Goal: Task Accomplishment & Management: Manage account settings

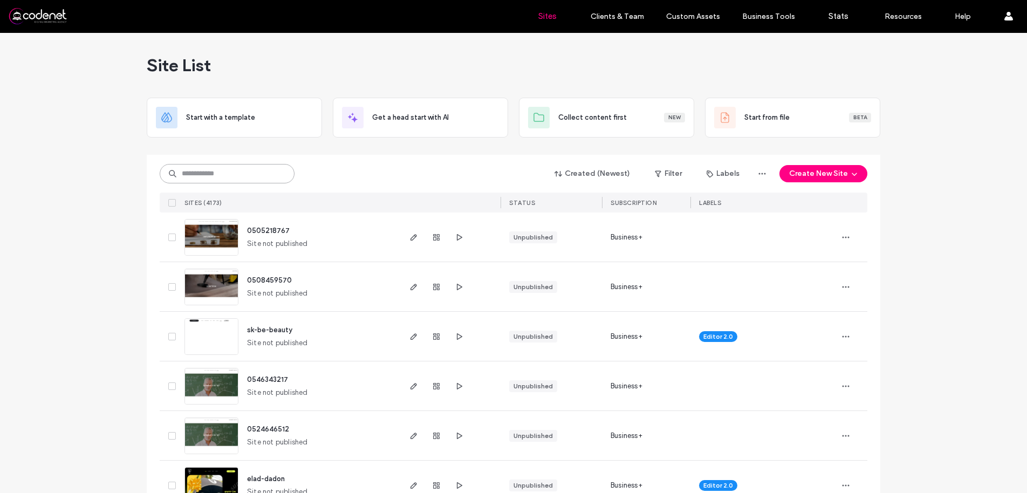
click at [267, 173] on input at bounding box center [227, 173] width 135 height 19
paste input "**********"
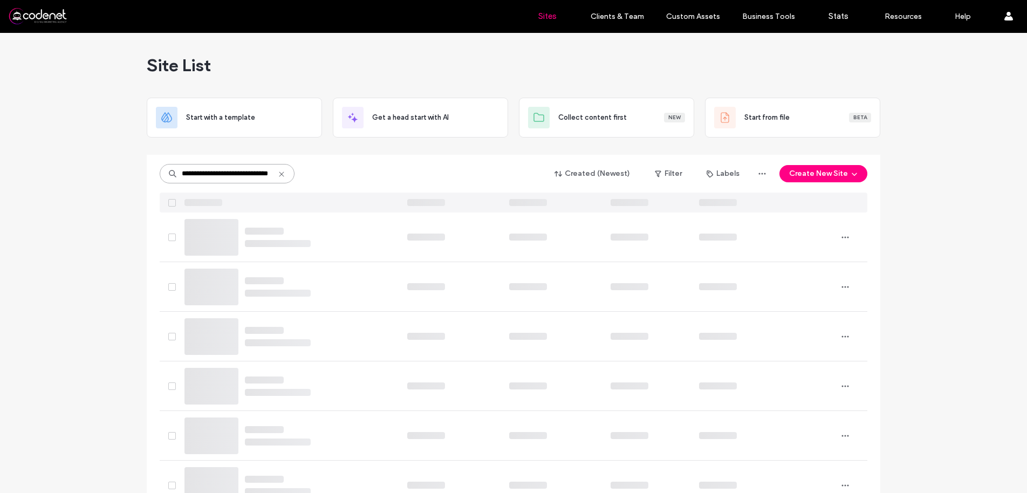
scroll to position [0, 10]
type input "**********"
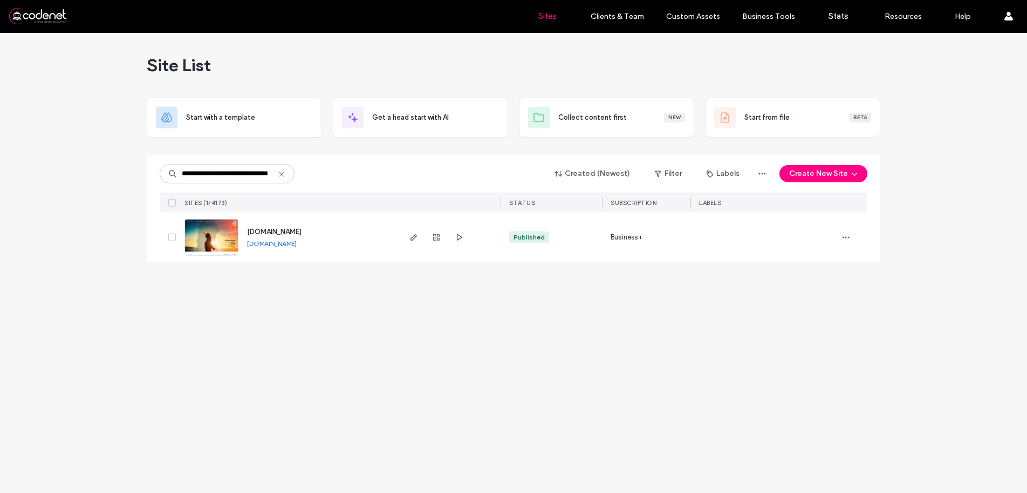
click at [265, 234] on span "www.sigalireichlin.co.il" at bounding box center [274, 232] width 54 height 8
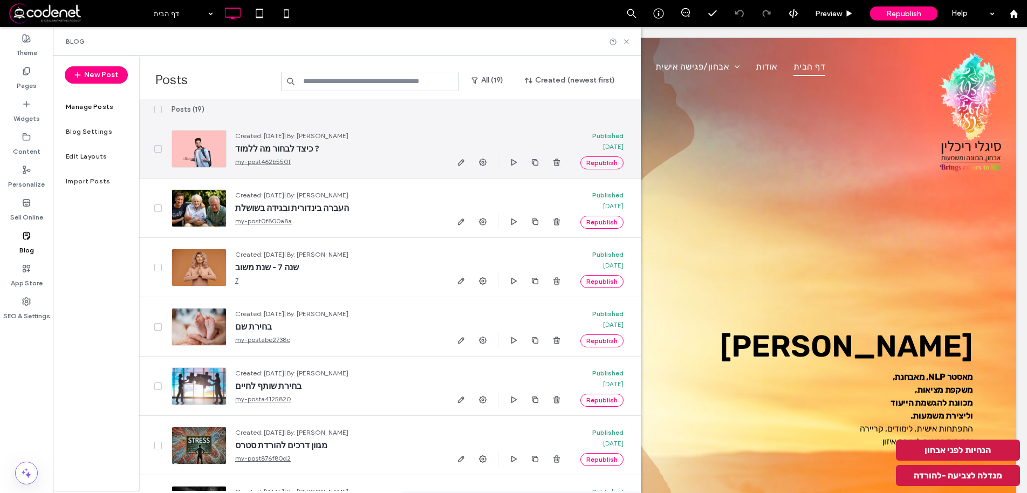
click at [337, 152] on span "כיצד לבחור מה ללמוד ?" at bounding box center [336, 148] width 202 height 11
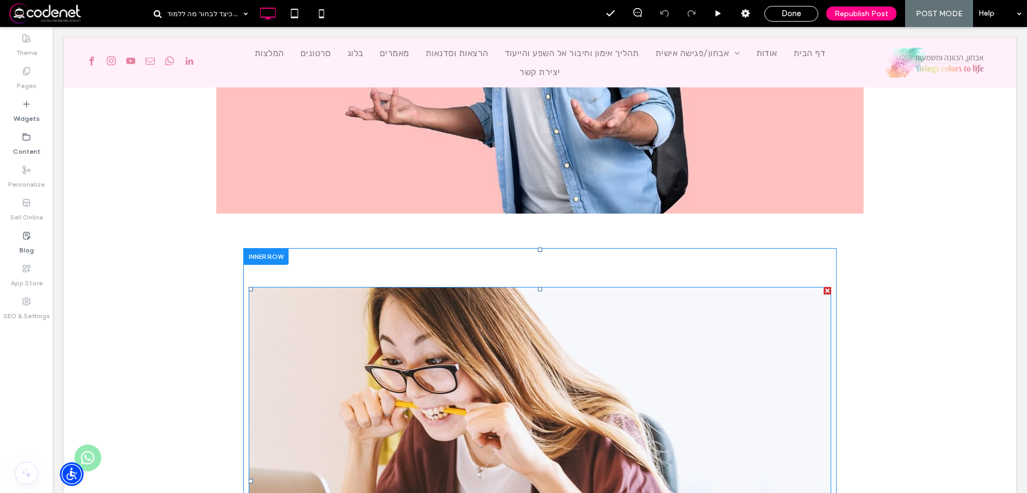
scroll to position [539, 0]
click at [824, 292] on div at bounding box center [828, 291] width 8 height 8
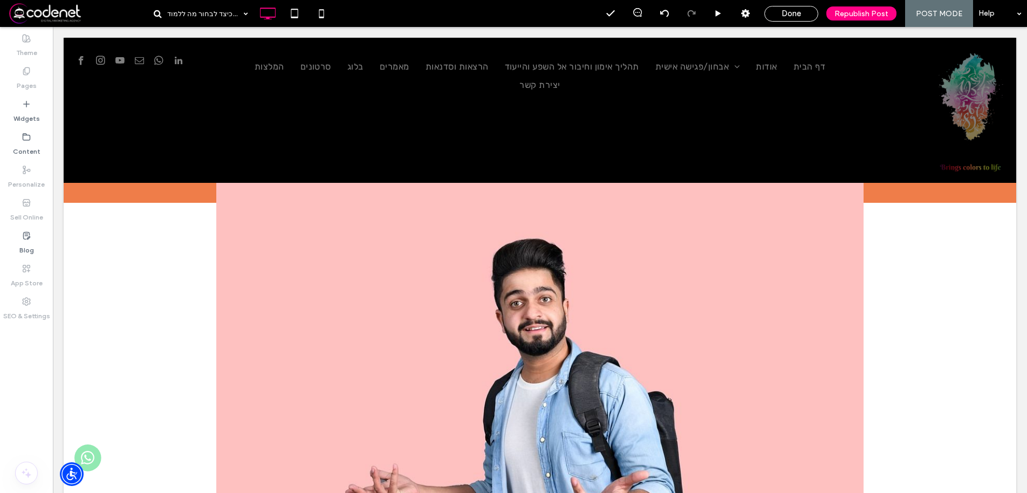
scroll to position [0, 0]
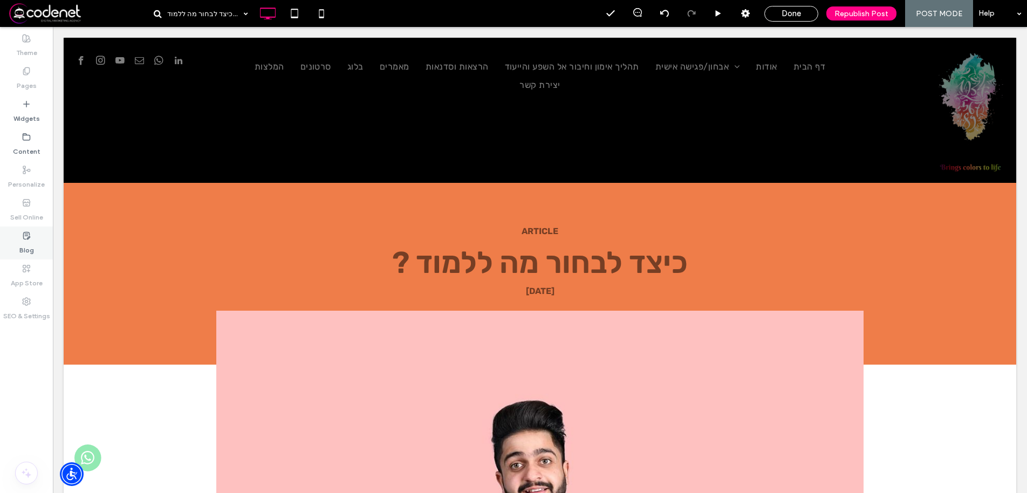
click at [25, 244] on label "Blog" at bounding box center [26, 247] width 15 height 15
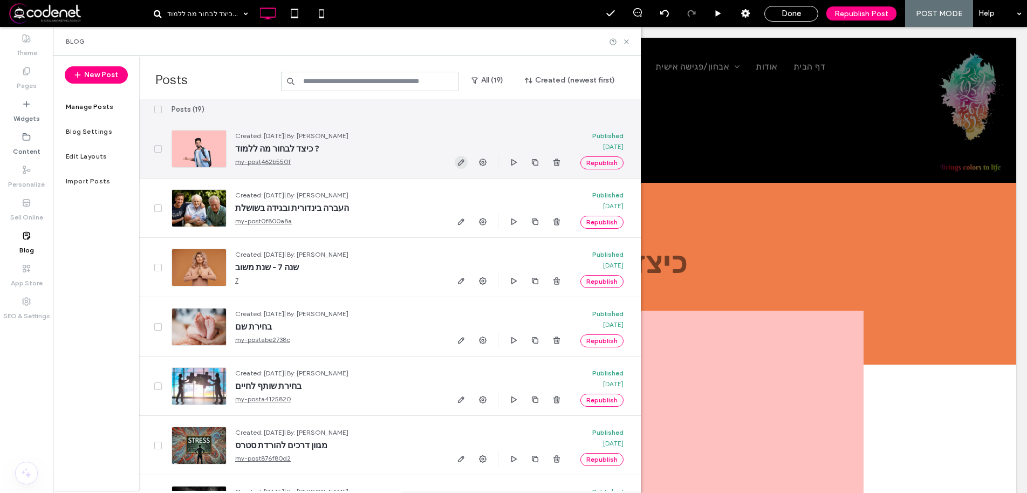
click at [464, 161] on icon "button" at bounding box center [461, 162] width 9 height 9
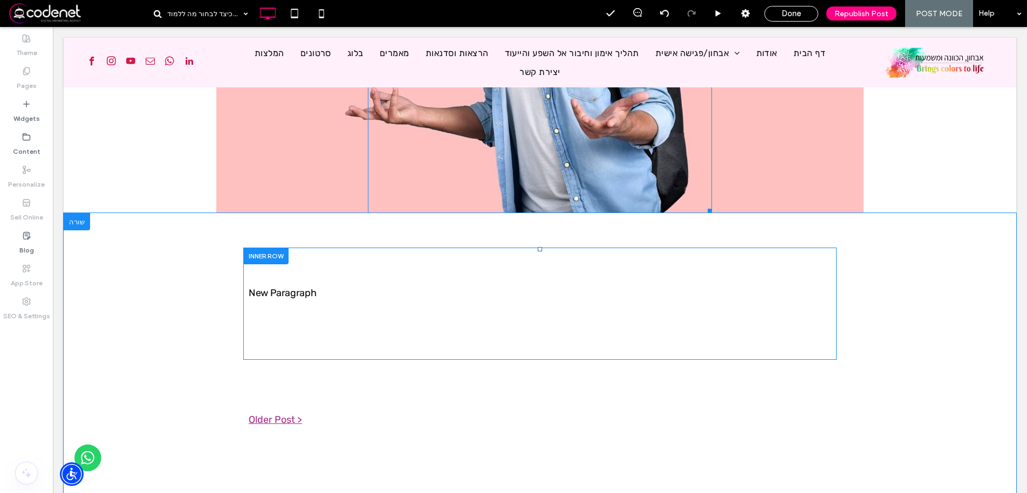
scroll to position [539, 0]
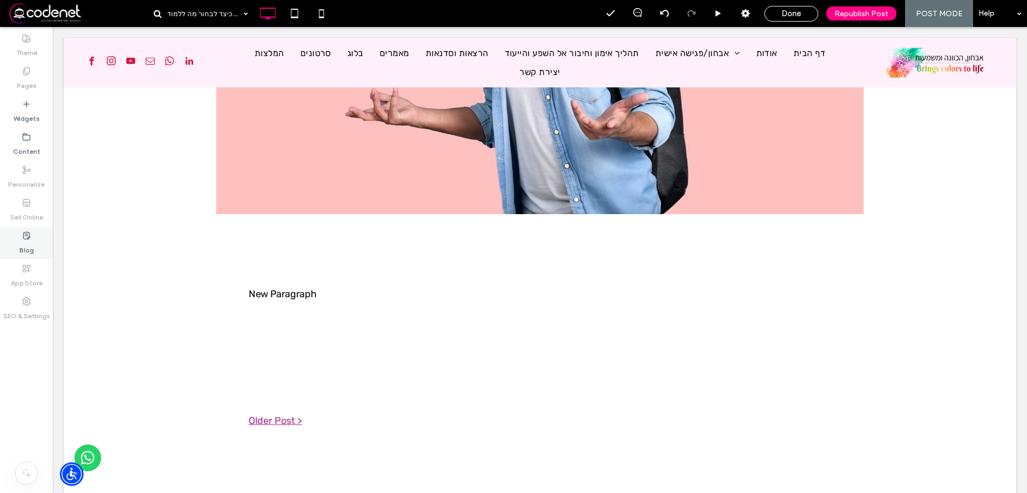
click at [24, 245] on label "Blog" at bounding box center [26, 247] width 15 height 15
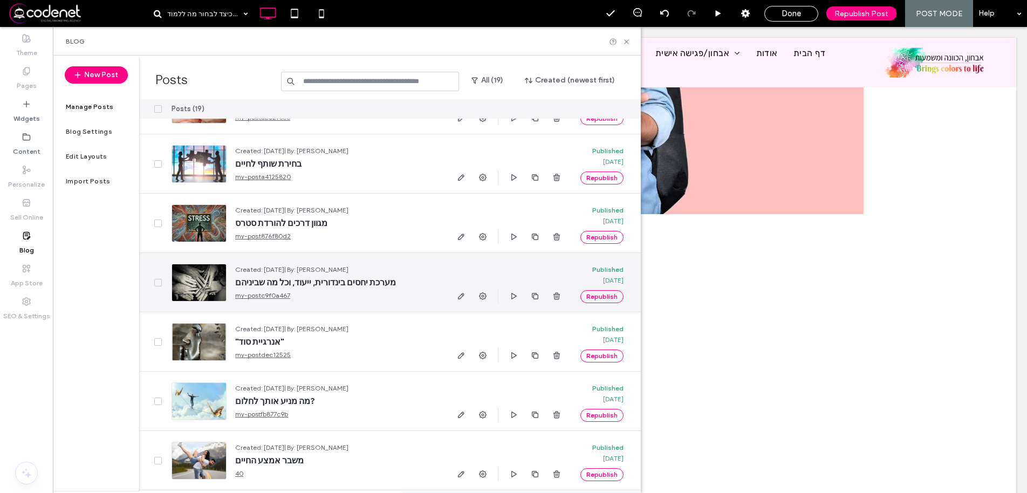
scroll to position [0, 0]
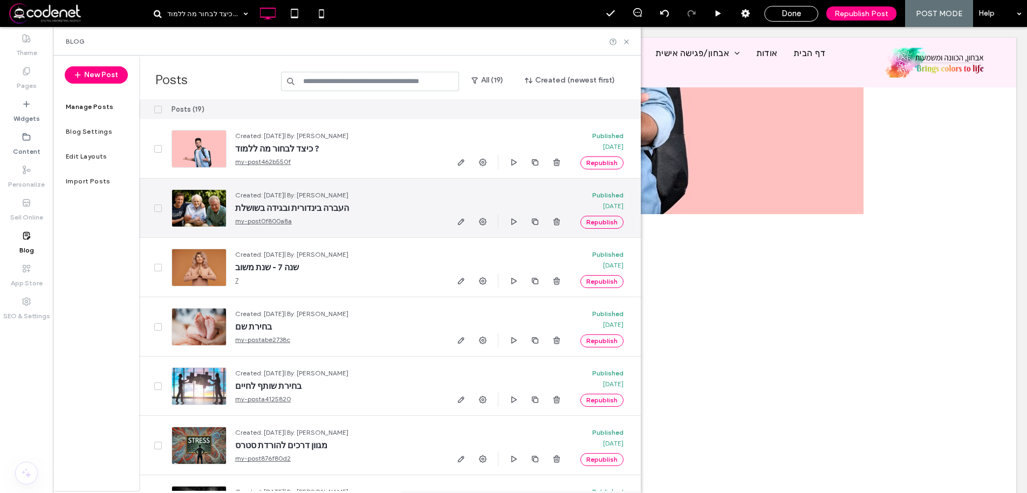
click at [275, 203] on span "העברה בינדורית ובגידה בשושלת" at bounding box center [336, 208] width 202 height 11
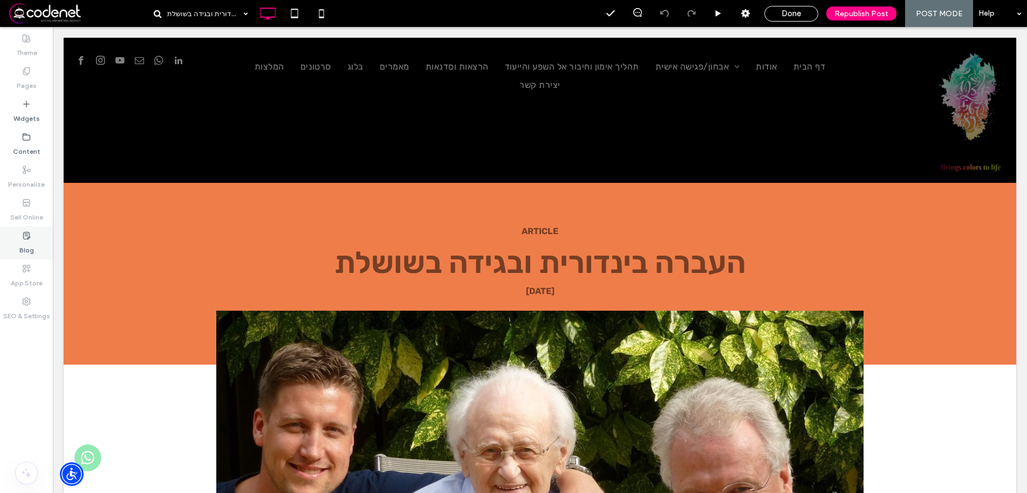
click at [31, 245] on label "Blog" at bounding box center [26, 247] width 15 height 15
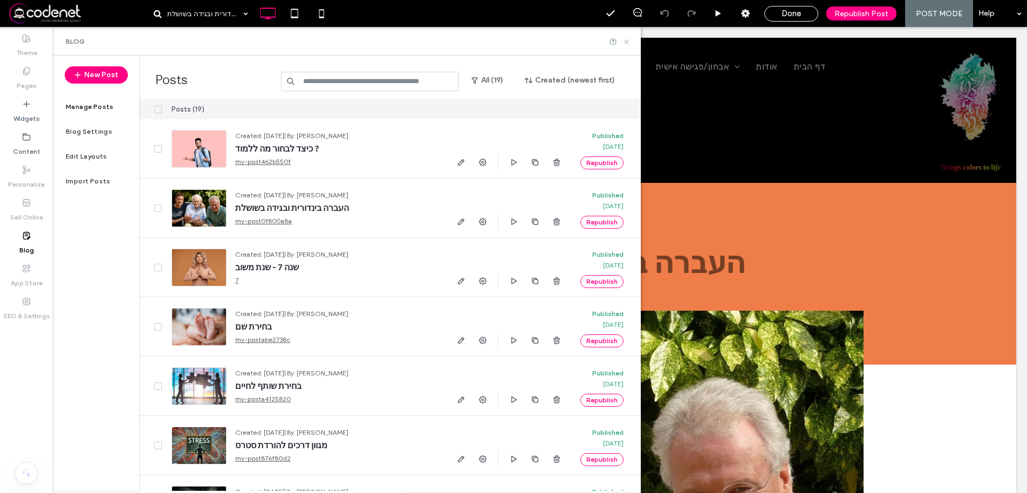
click at [626, 41] on use at bounding box center [626, 41] width 4 height 4
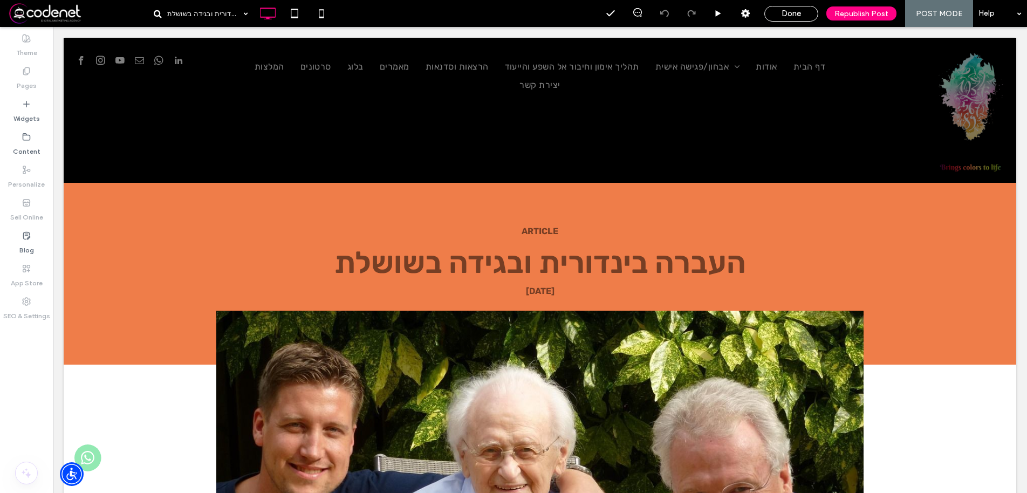
click at [29, 302] on icon at bounding box center [26, 301] width 9 height 9
click at [801, 13] on span "Done" at bounding box center [791, 14] width 19 height 10
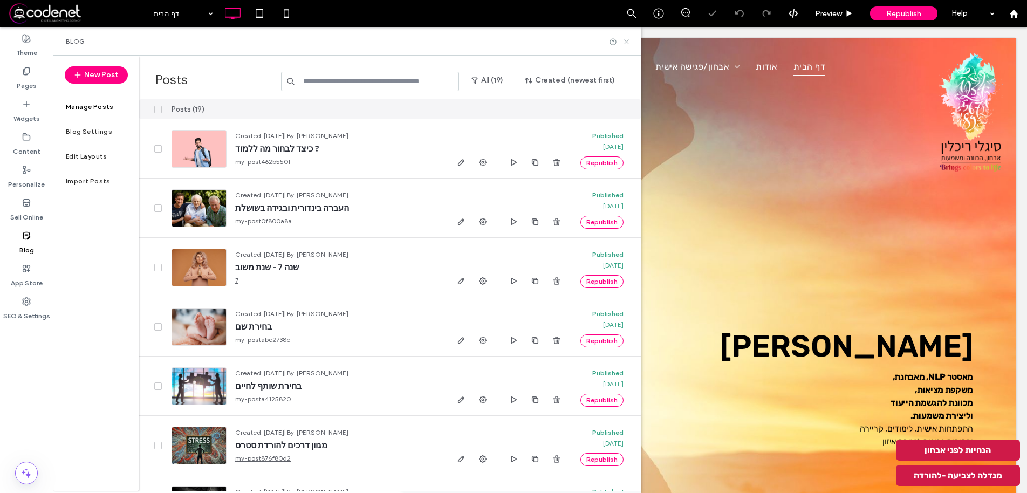
click at [626, 42] on use at bounding box center [626, 41] width 4 height 4
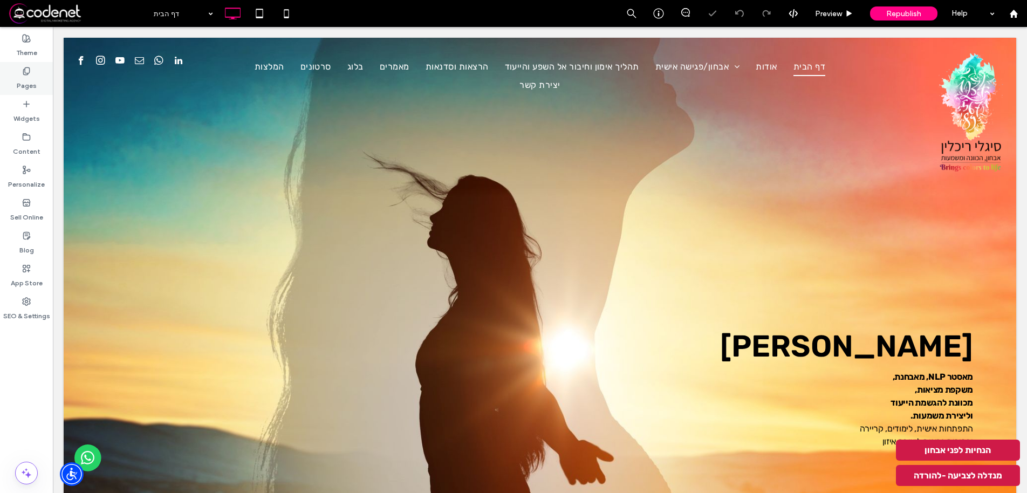
click at [26, 80] on label "Pages" at bounding box center [27, 83] width 20 height 15
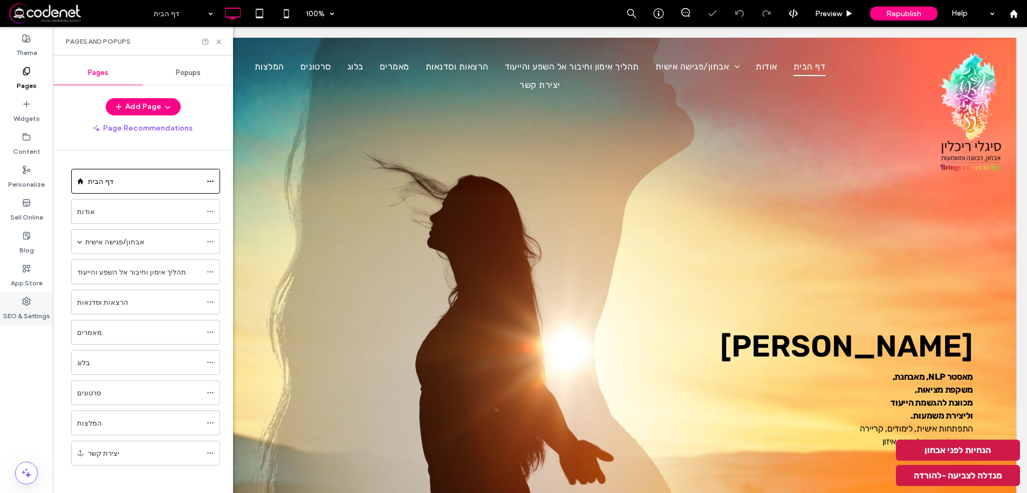
click at [26, 300] on icon at bounding box center [26, 301] width 9 height 9
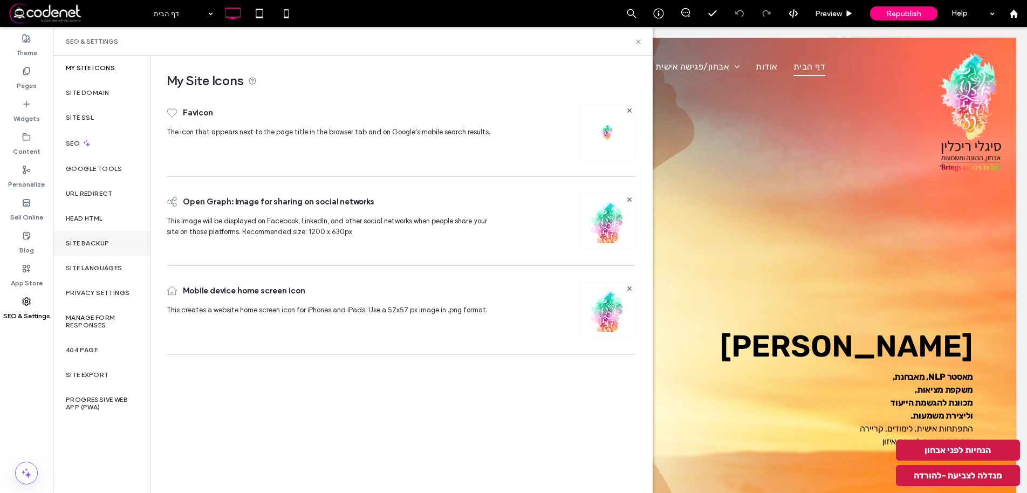
click at [98, 243] on label "Site Backup" at bounding box center [87, 243] width 43 height 8
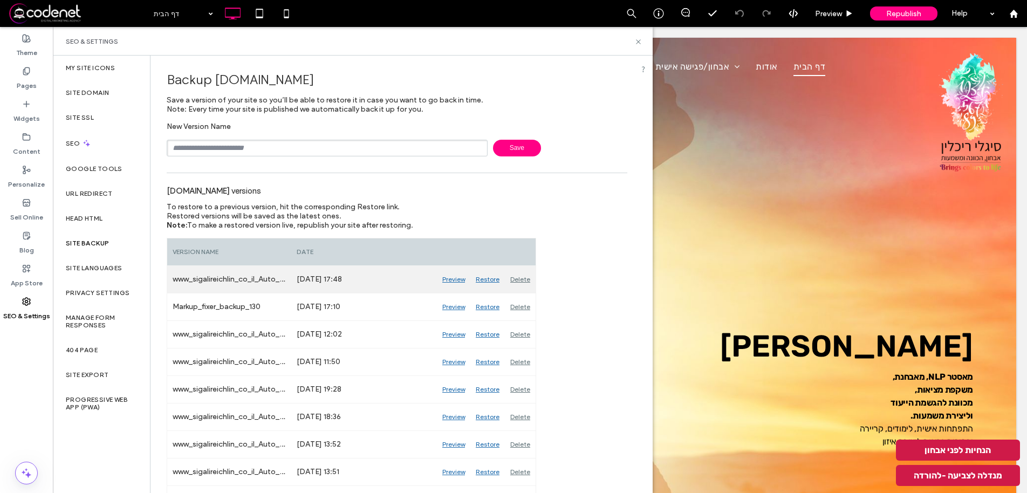
click at [484, 279] on div "Restore" at bounding box center [487, 279] width 35 height 27
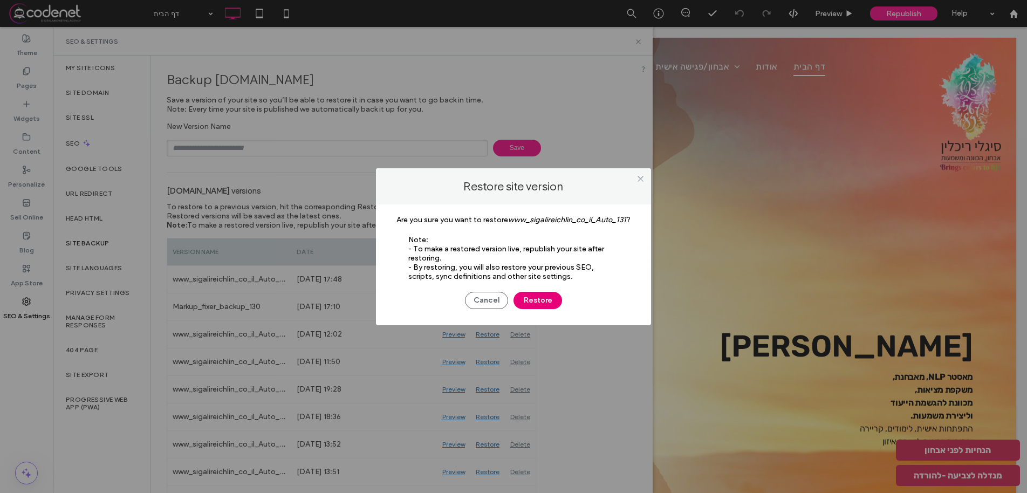
click at [534, 300] on button "Restore" at bounding box center [537, 300] width 49 height 17
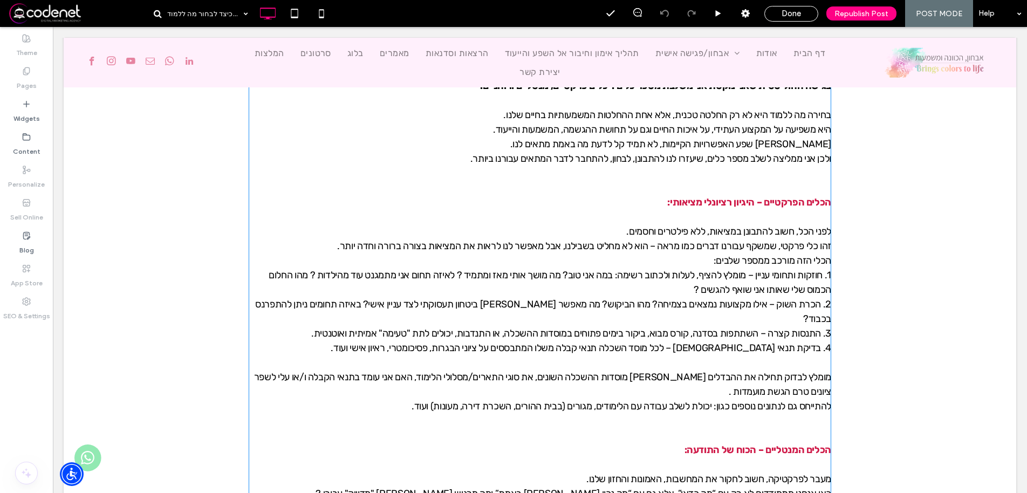
scroll to position [714, 0]
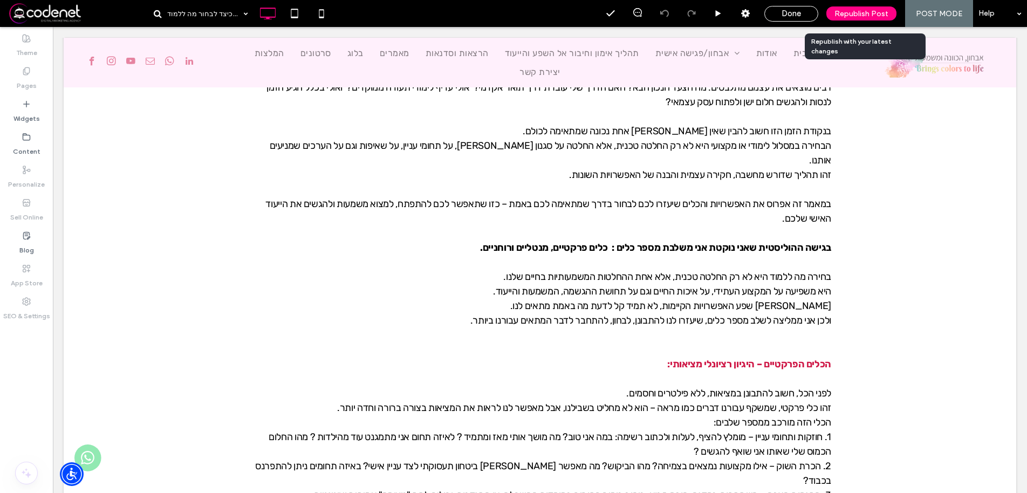
click at [859, 10] on span "Republish Post" at bounding box center [861, 13] width 54 height 9
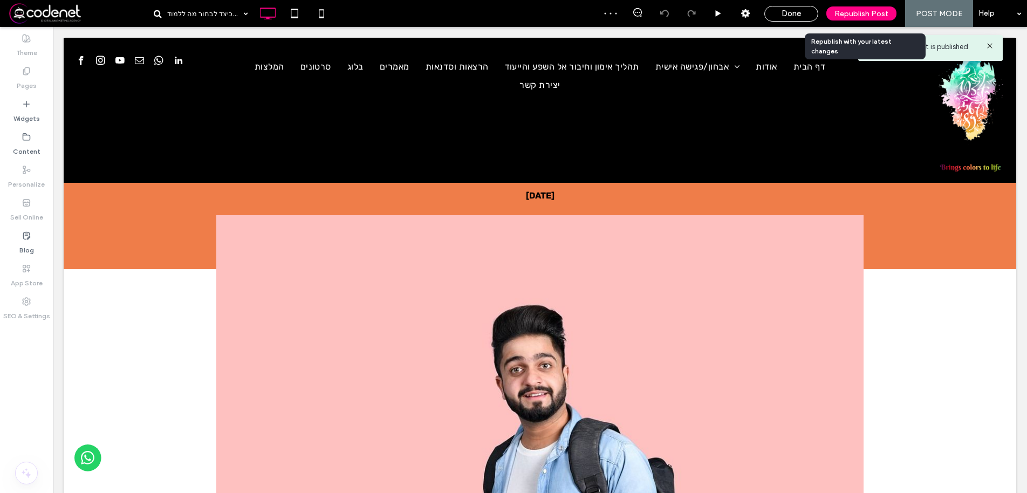
scroll to position [0, 0]
click at [849, 12] on span "Republish Post" at bounding box center [861, 13] width 54 height 9
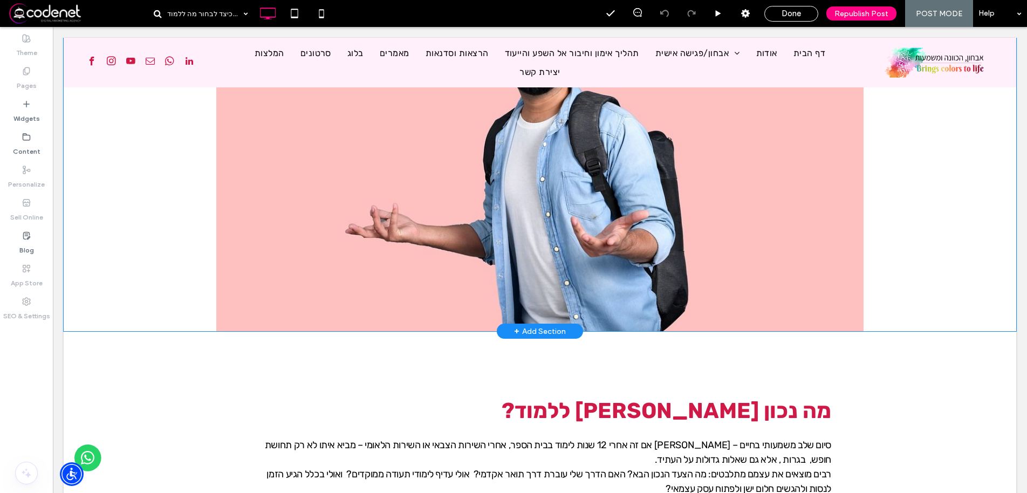
scroll to position [539, 0]
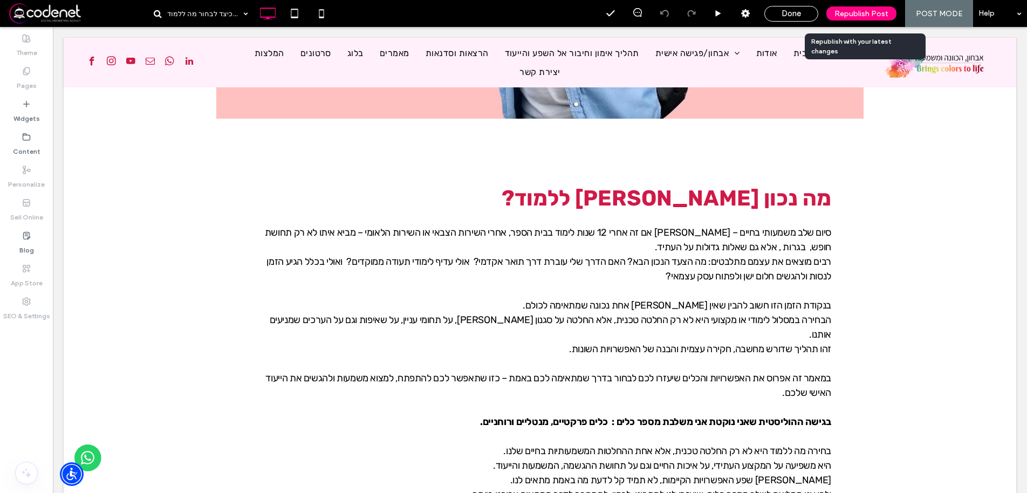
click at [866, 16] on span "Republish Post" at bounding box center [861, 13] width 54 height 9
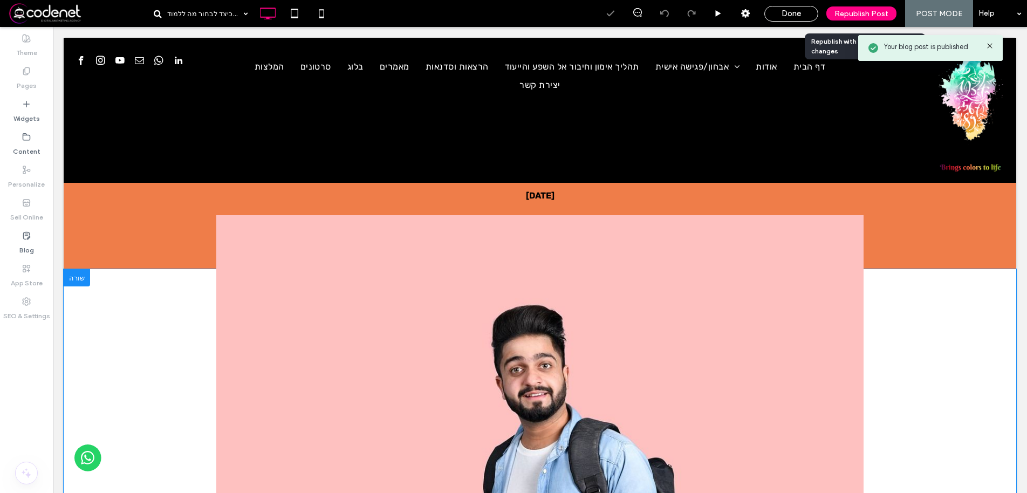
scroll to position [0, 0]
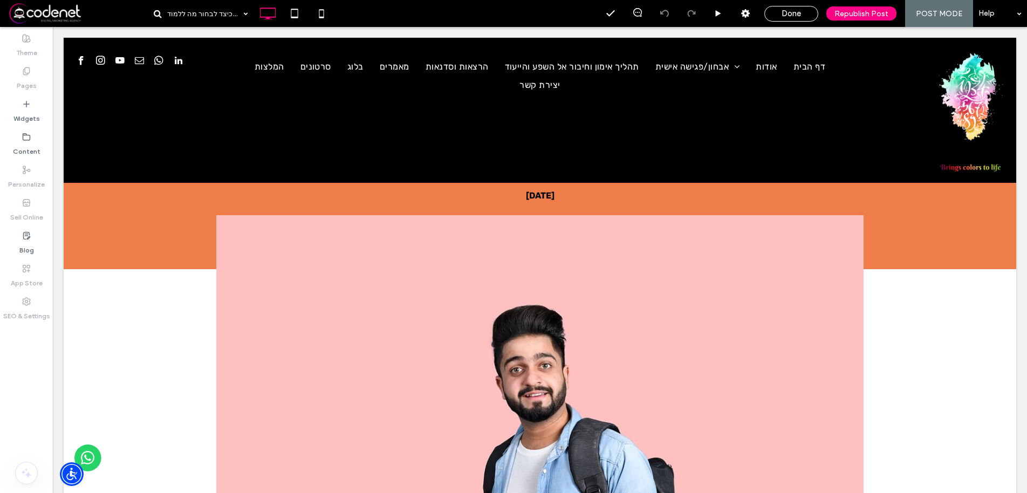
click at [794, 16] on span "Done" at bounding box center [791, 14] width 19 height 10
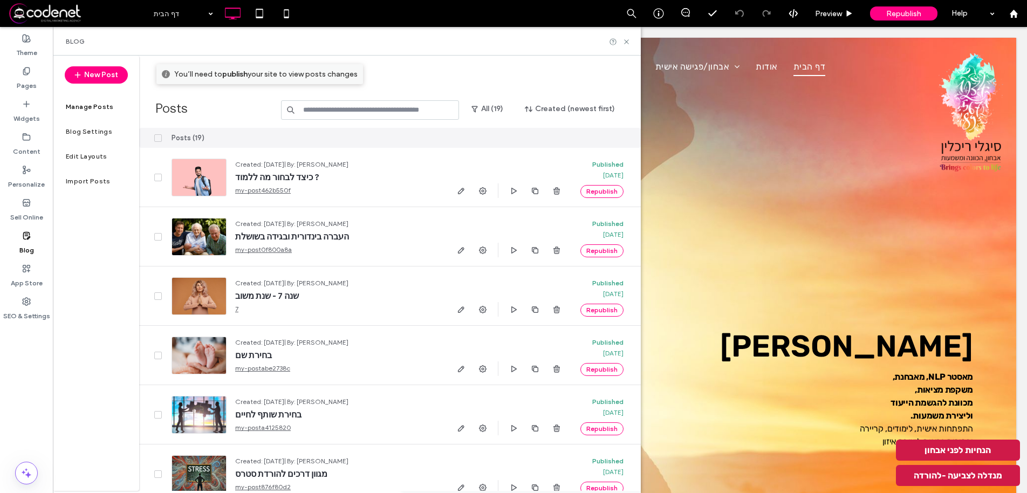
click at [53, 11] on span at bounding box center [78, 14] width 140 height 22
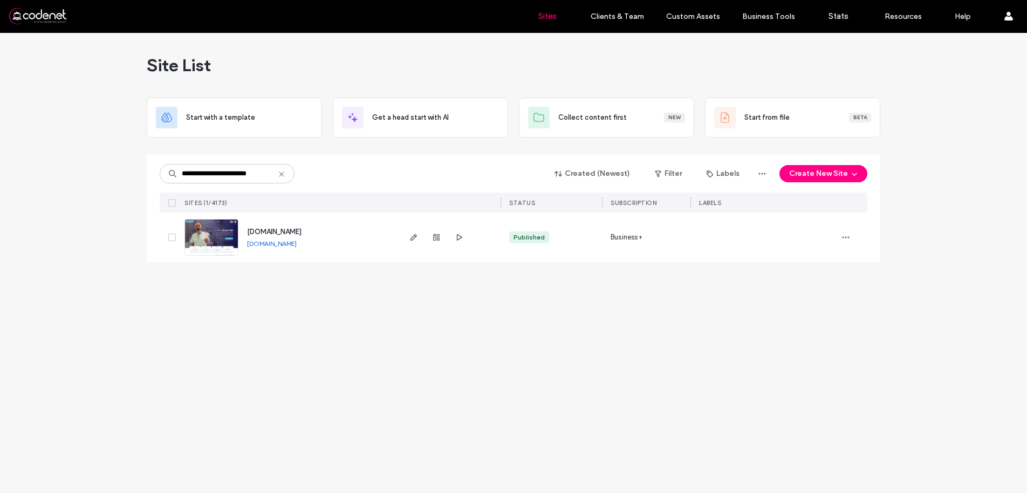
drag, startPoint x: 205, startPoint y: 175, endPoint x: 163, endPoint y: 173, distance: 42.7
click at [163, 173] on input "**********" at bounding box center [227, 173] width 135 height 19
type input "**********"
click at [228, 229] on img at bounding box center [211, 256] width 53 height 73
